Goal: Transaction & Acquisition: Purchase product/service

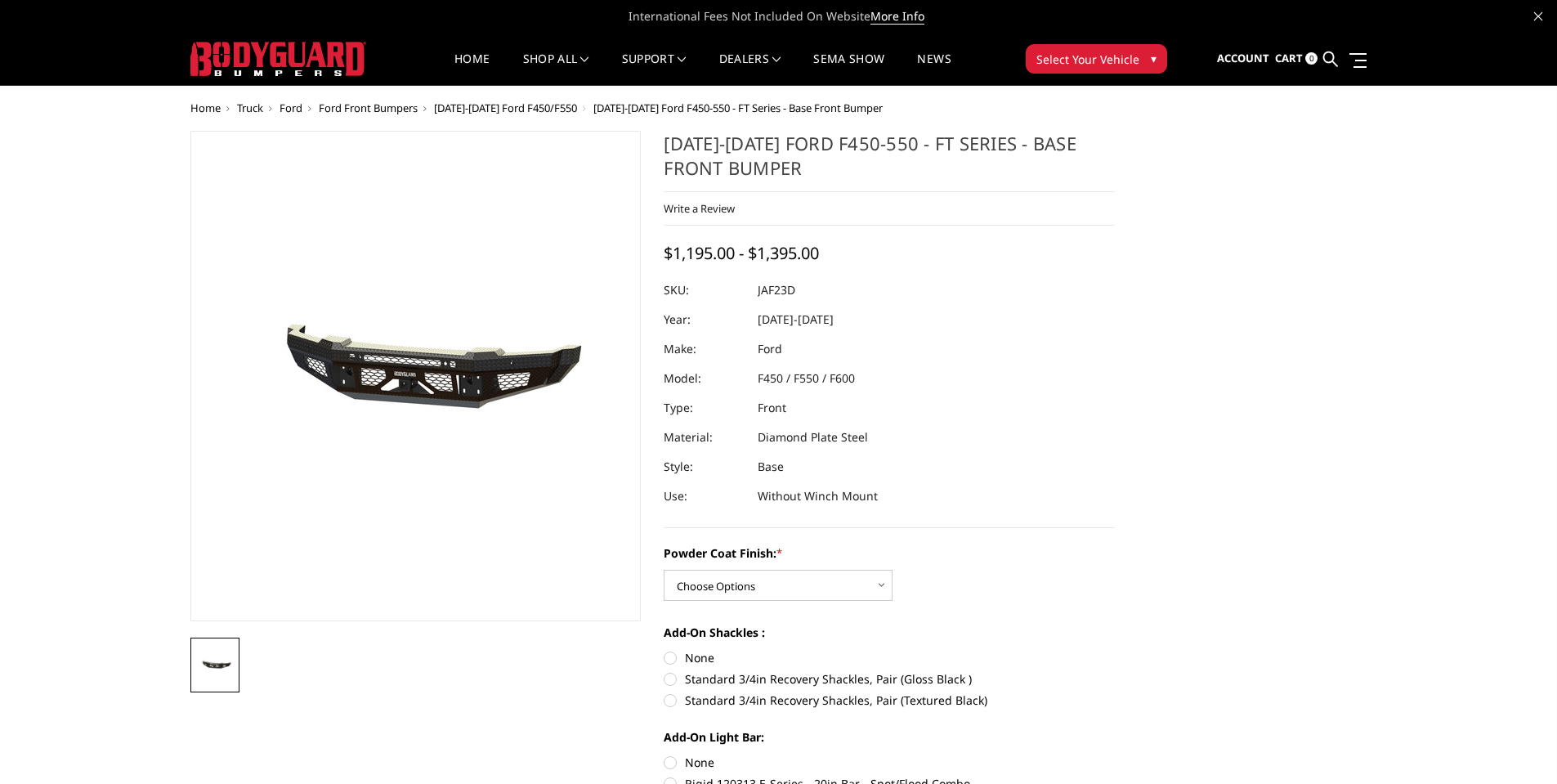
drag, startPoint x: 819, startPoint y: 563, endPoint x: 809, endPoint y: 578, distance: 18.0
click at [818, 563] on div "Powder Coat Finish: * Choose Options Bare Metal Gloss Black Powder Coat Texture…" at bounding box center [889, 573] width 451 height 56
click at [803, 584] on select "Choose Options Bare Metal Gloss Black Powder Coat Textured Black Powder Coat" at bounding box center [778, 585] width 229 height 31
select select "3382"
click at [664, 569] on select "Choose Options Bare Metal Gloss Black Powder Coat Textured Black Powder Coat" at bounding box center [778, 585] width 229 height 31
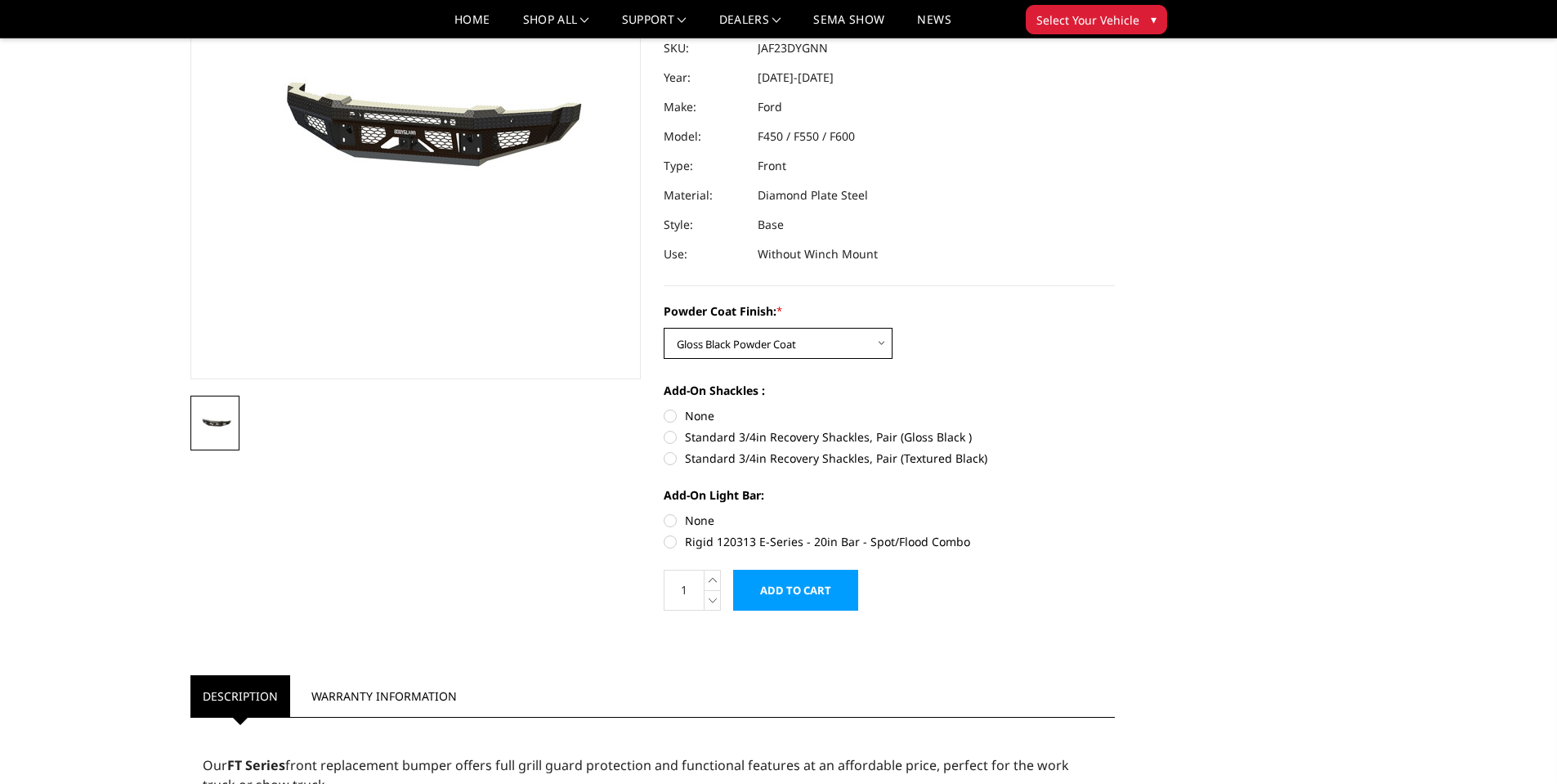
scroll to position [245, 0]
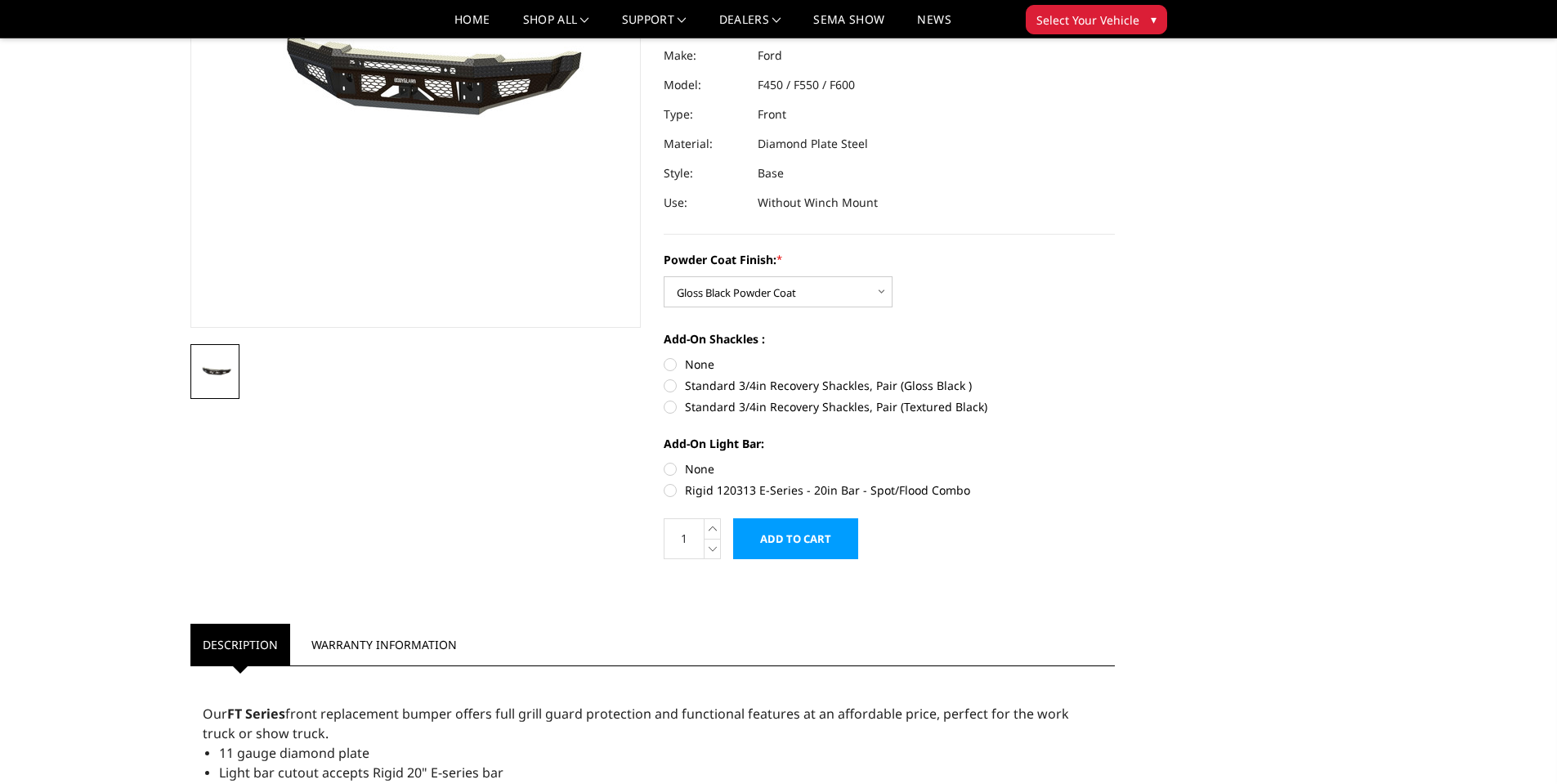
click at [682, 410] on label "Standard 3/4in Recovery Shackles, Pair (Textured Black)" at bounding box center [889, 406] width 451 height 17
click at [1115, 378] on input "Standard 3/4in Recovery Shackles, Pair (Textured Black)" at bounding box center [1115, 377] width 1 height 1
radio input "true"
click at [687, 486] on label "Rigid 120313 E-Series - 20in Bar - Spot/Flood Combo" at bounding box center [889, 490] width 451 height 17
click at [1115, 461] on input "Rigid 120313 E-Series - 20in Bar - Spot/Flood Combo" at bounding box center [1115, 460] width 1 height 1
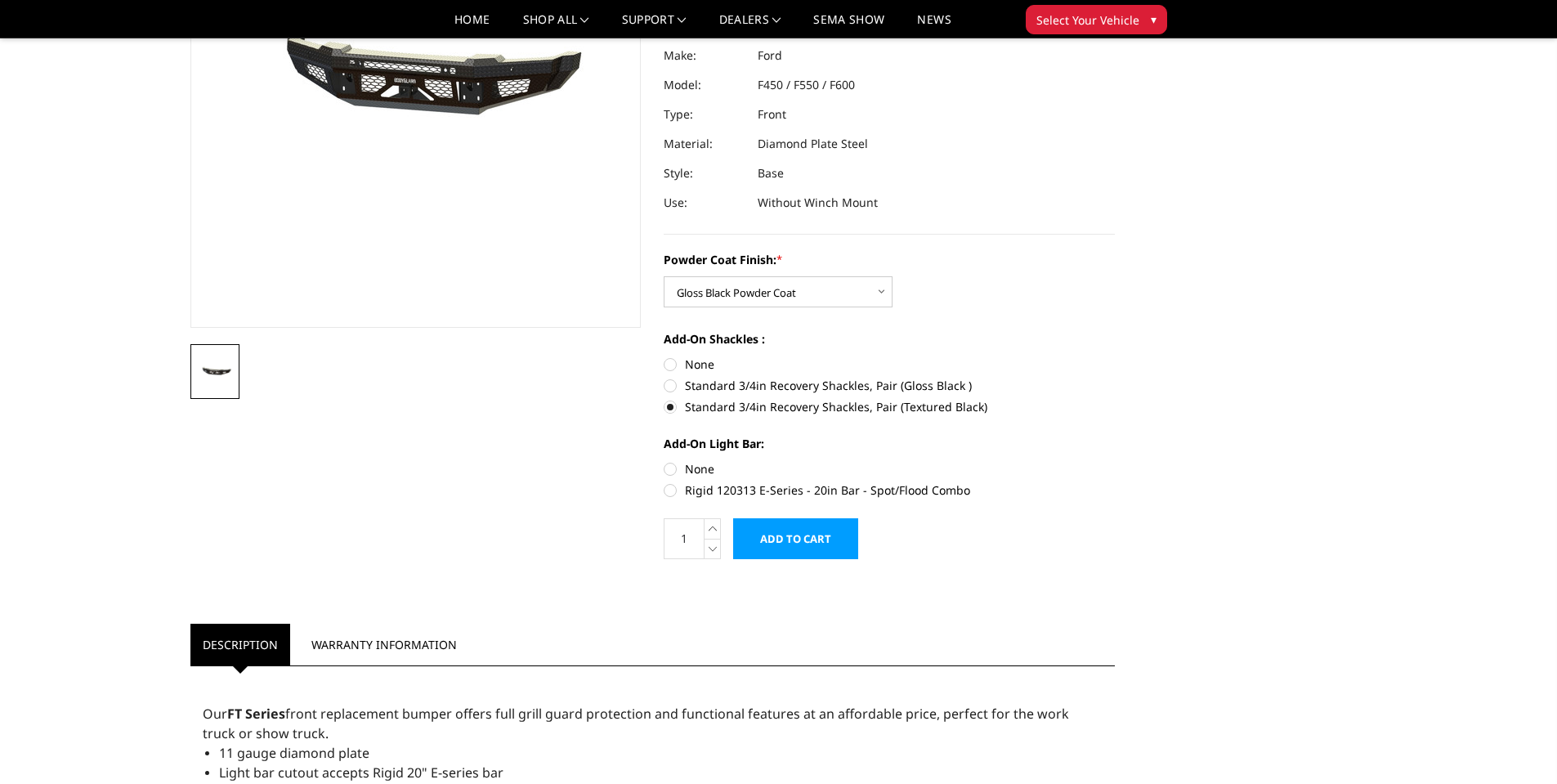
radio input "true"
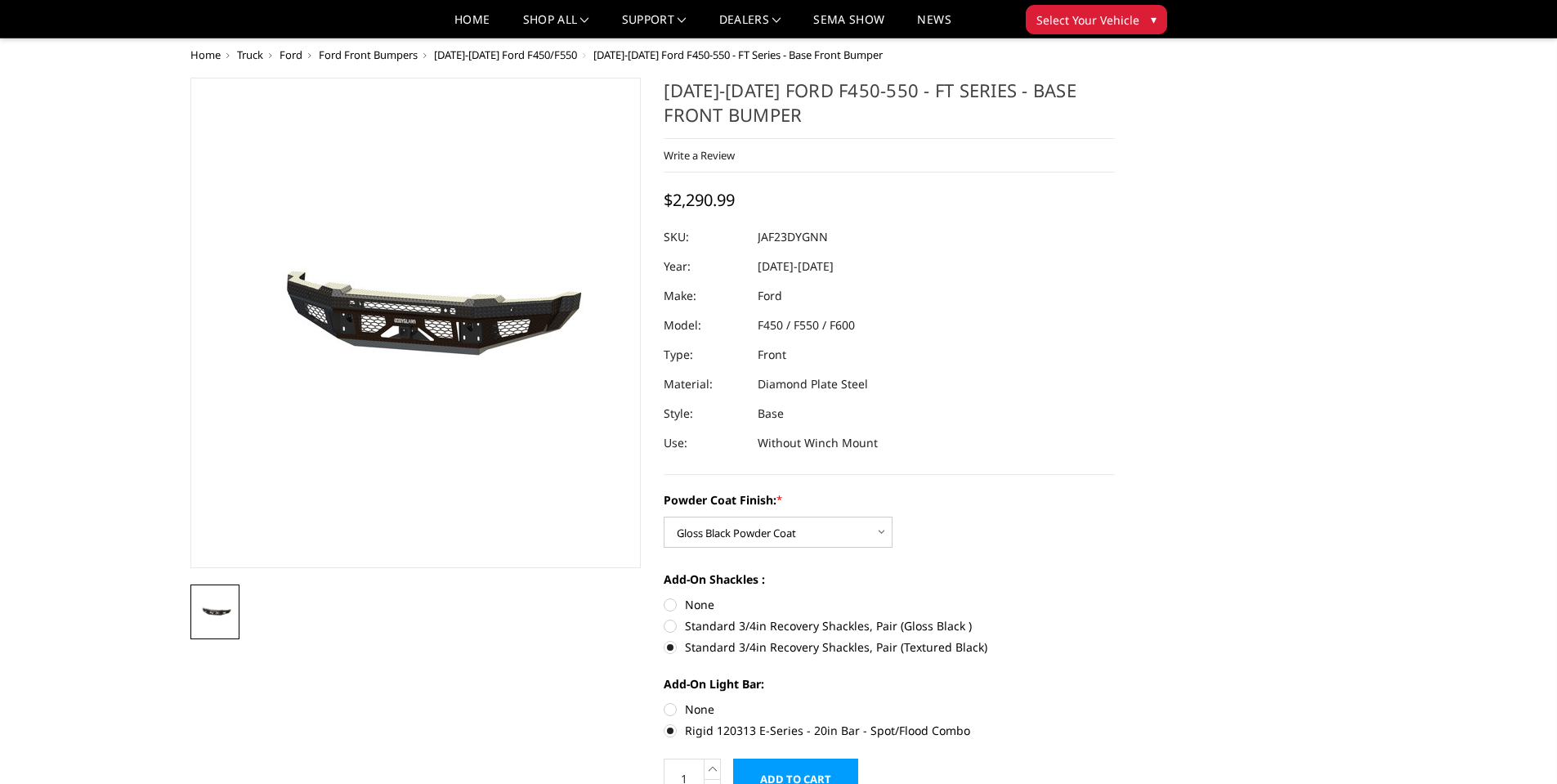
scroll to position [0, 0]
